Goal: Task Accomplishment & Management: Manage account settings

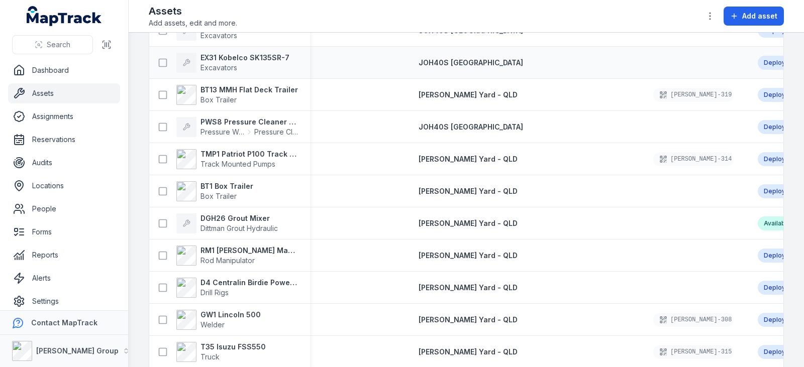
scroll to position [377, 0]
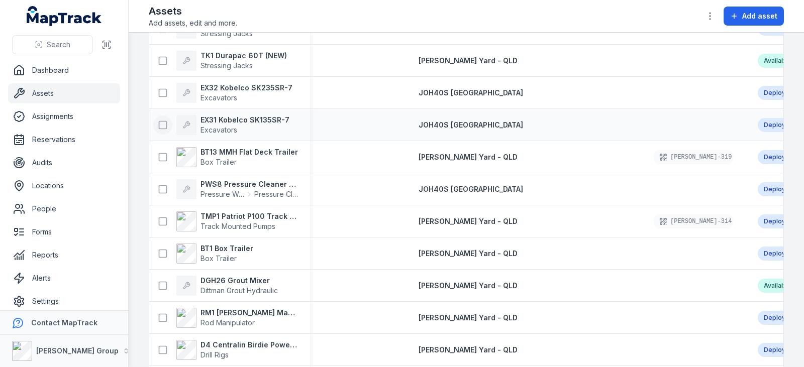
click at [164, 120] on icon at bounding box center [163, 125] width 10 height 10
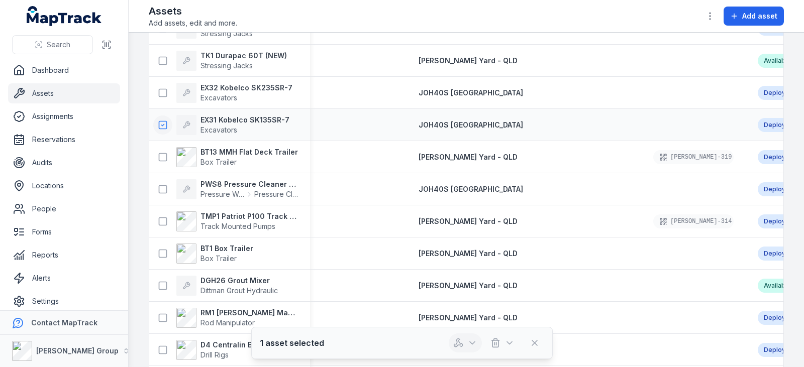
click at [467, 344] on button "button" at bounding box center [465, 343] width 33 height 19
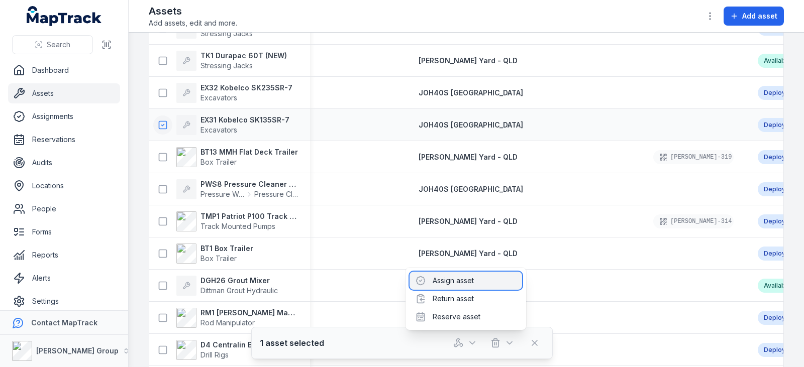
click at [445, 281] on div "Assign asset" at bounding box center [465, 281] width 113 height 18
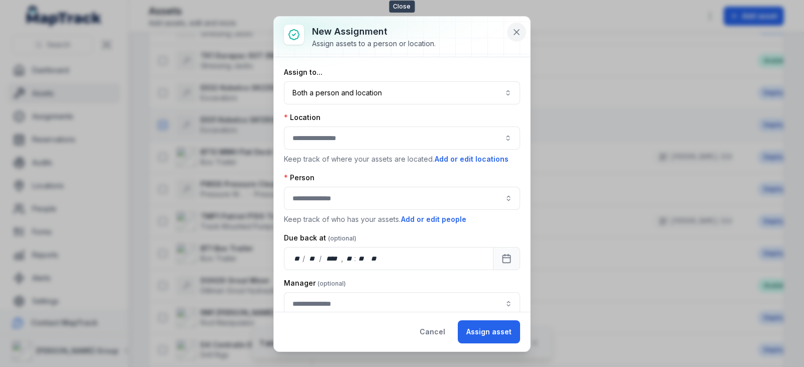
click at [518, 30] on icon at bounding box center [516, 32] width 5 height 5
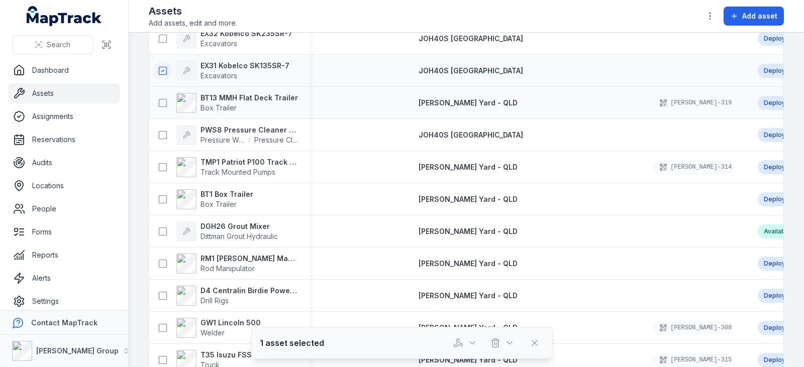
scroll to position [439, 0]
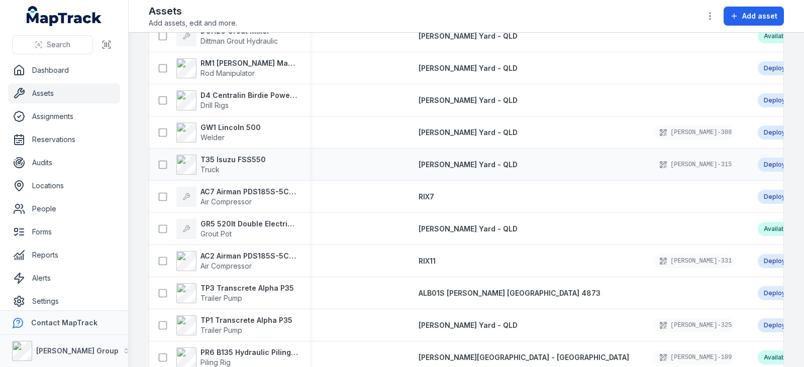
scroll to position [628, 0]
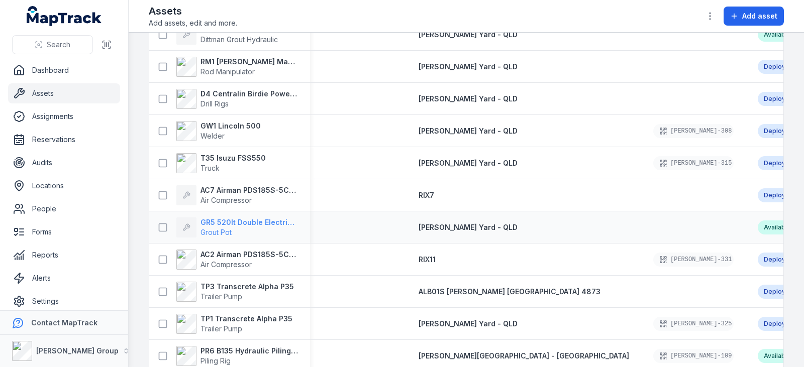
click at [211, 222] on strong "GR5 520lt Double Electric Twin Pot" at bounding box center [248, 223] width 97 height 10
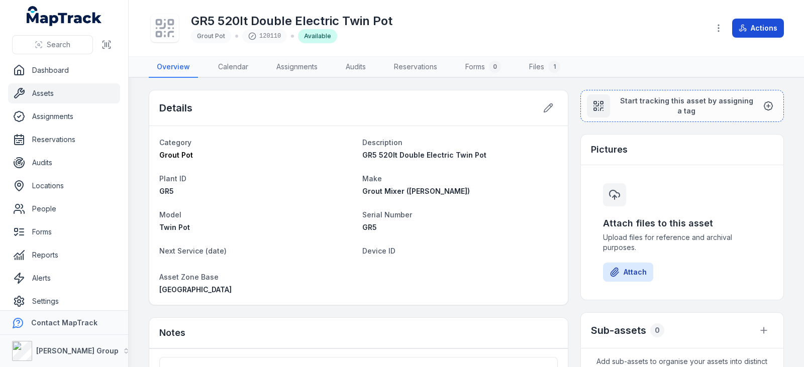
click at [752, 30] on button "Actions" at bounding box center [758, 28] width 52 height 19
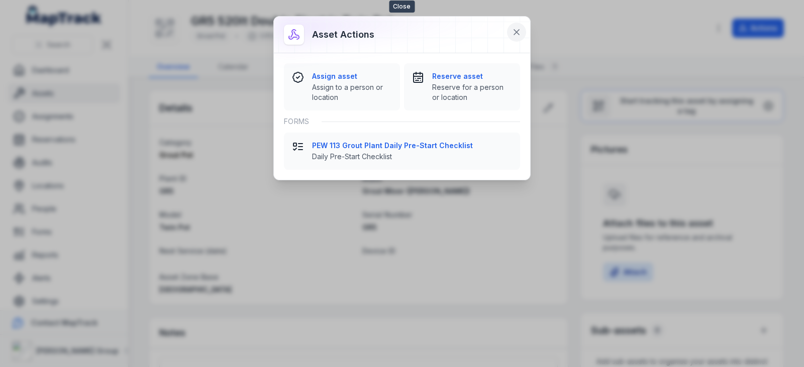
click at [518, 34] on icon at bounding box center [516, 32] width 5 height 5
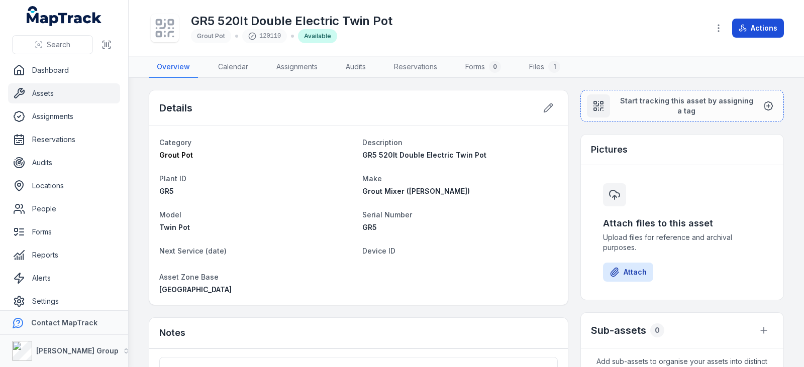
click at [744, 31] on icon at bounding box center [743, 28] width 8 height 8
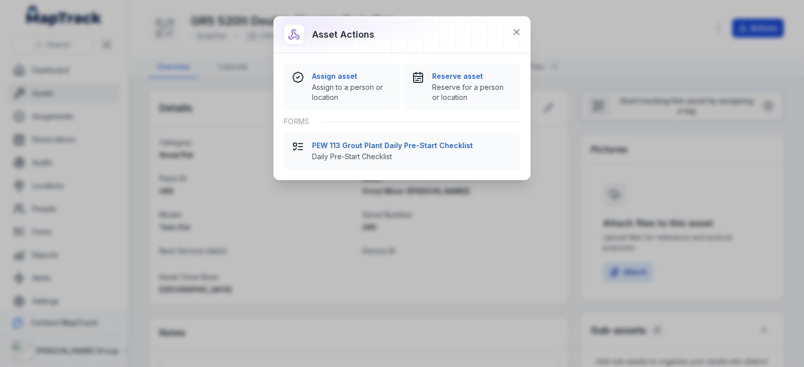
click at [744, 31] on div "Asset actions Assign asset Assign to a person or location Reserve asset Reserve…" at bounding box center [402, 183] width 804 height 367
click at [518, 32] on icon at bounding box center [516, 32] width 10 height 10
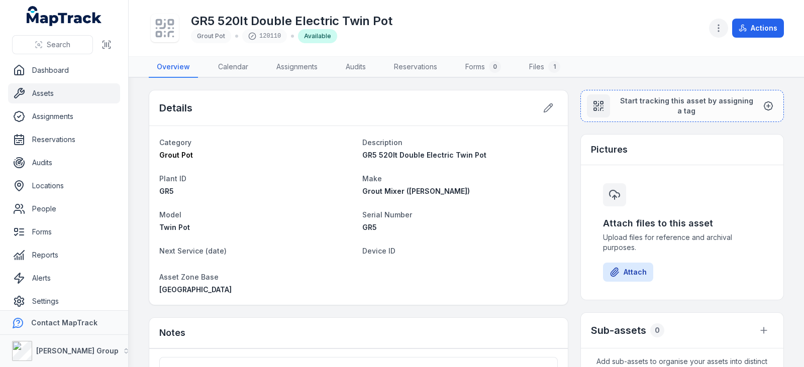
click at [716, 25] on icon "button" at bounding box center [718, 28] width 10 height 10
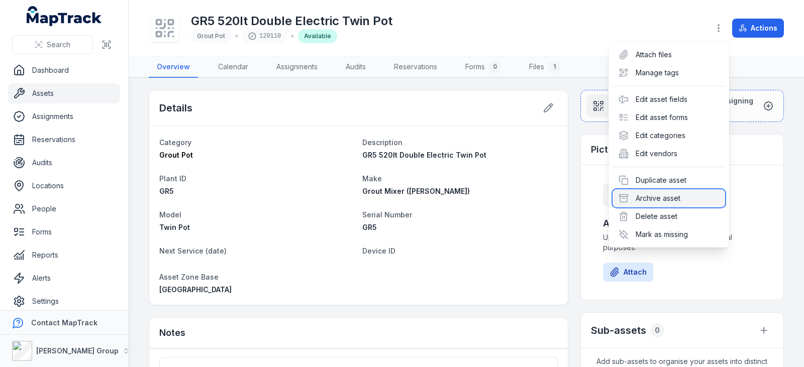
click at [682, 201] on div "Archive asset" at bounding box center [668, 198] width 113 height 18
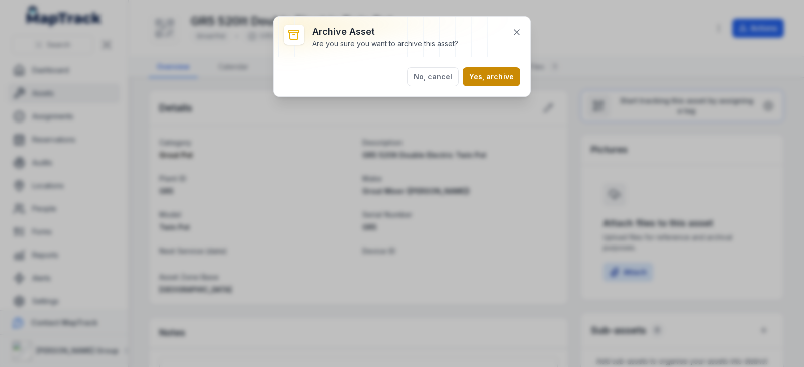
click at [481, 78] on button "Yes, archive" at bounding box center [491, 76] width 57 height 19
